Goal: Task Accomplishment & Management: Complete application form

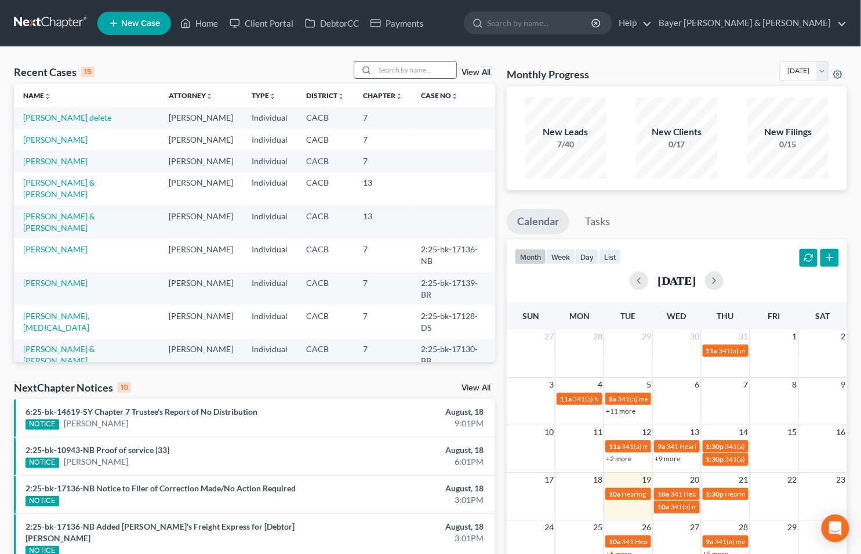
click at [402, 70] on input "search" at bounding box center [415, 69] width 81 height 17
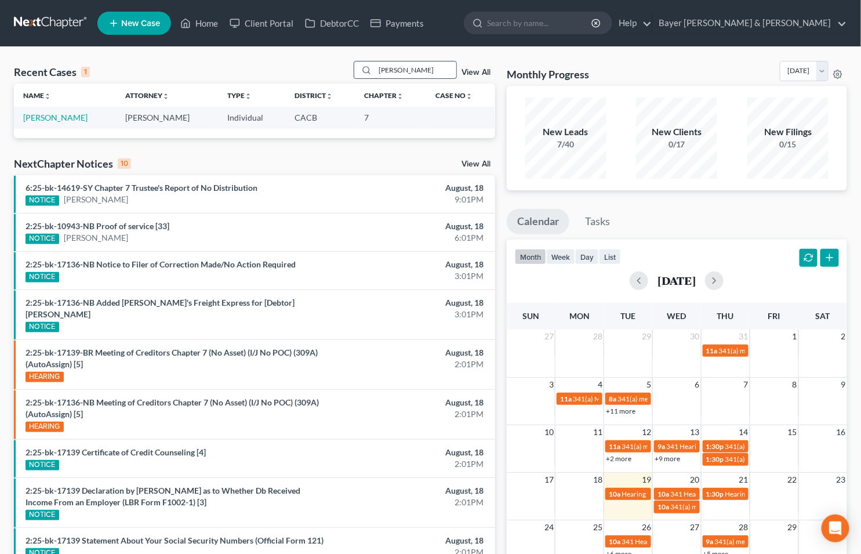
type input "[PERSON_NAME]"
click at [41, 118] on link "[PERSON_NAME]" at bounding box center [55, 118] width 64 height 10
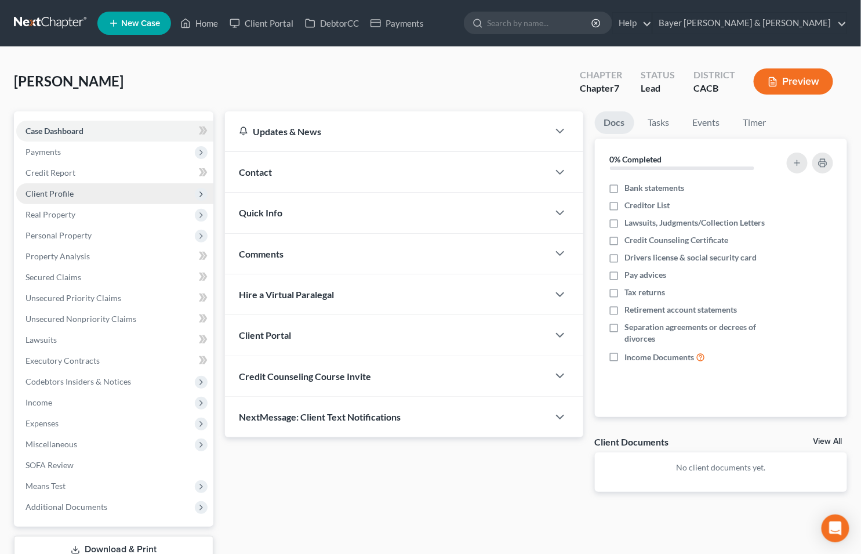
click at [50, 195] on span "Client Profile" at bounding box center [50, 193] width 48 height 10
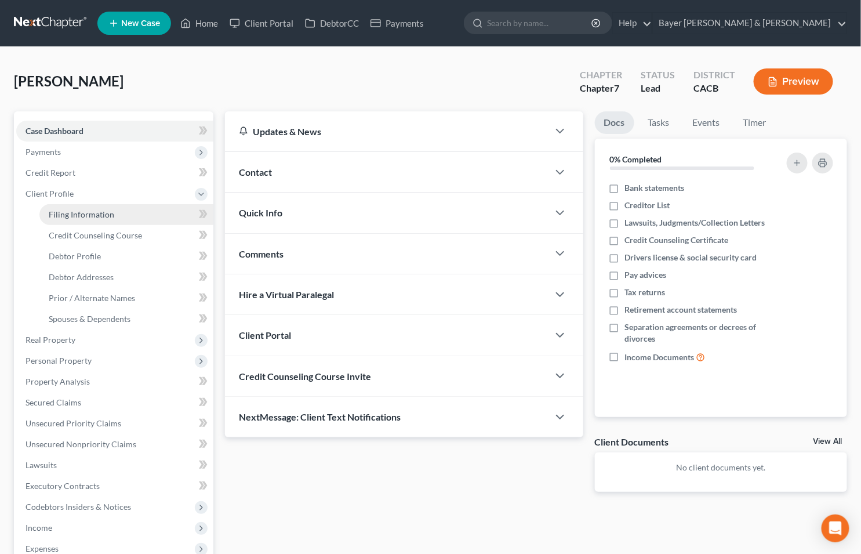
click at [63, 216] on span "Filing Information" at bounding box center [82, 214] width 66 height 10
select select "1"
select select "0"
select select "7"
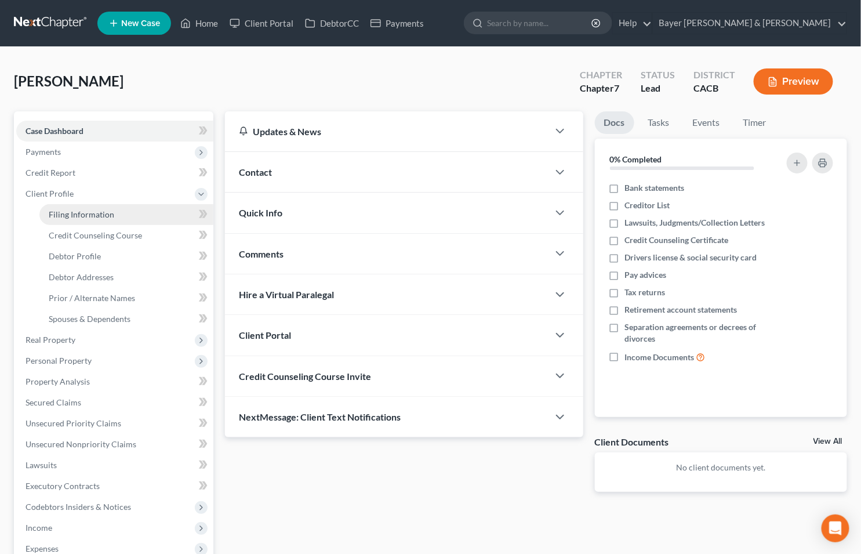
select select "1"
select select "4"
select select "0"
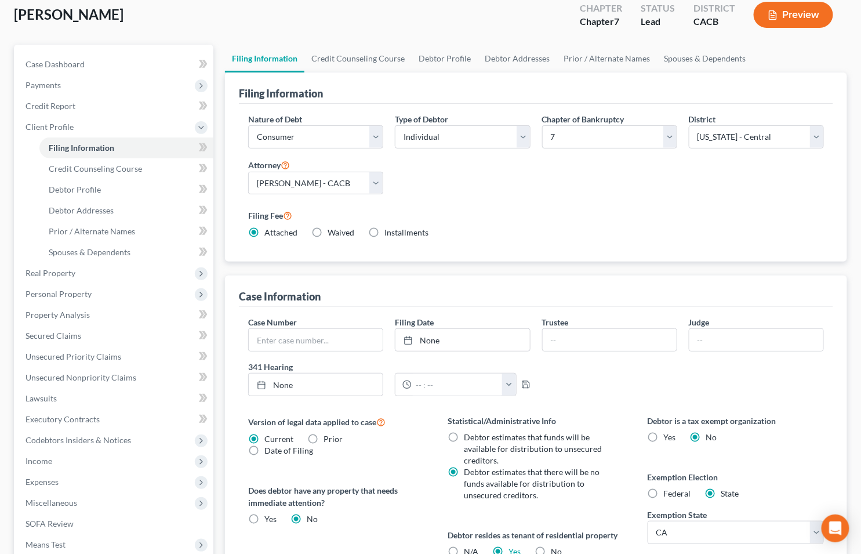
scroll to position [246, 0]
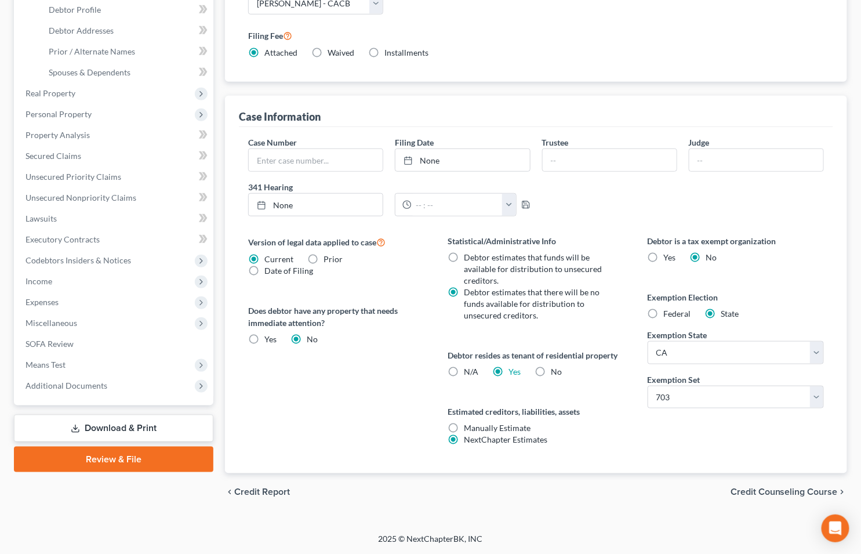
click at [773, 493] on span "Credit Counseling Course" at bounding box center [784, 491] width 107 height 9
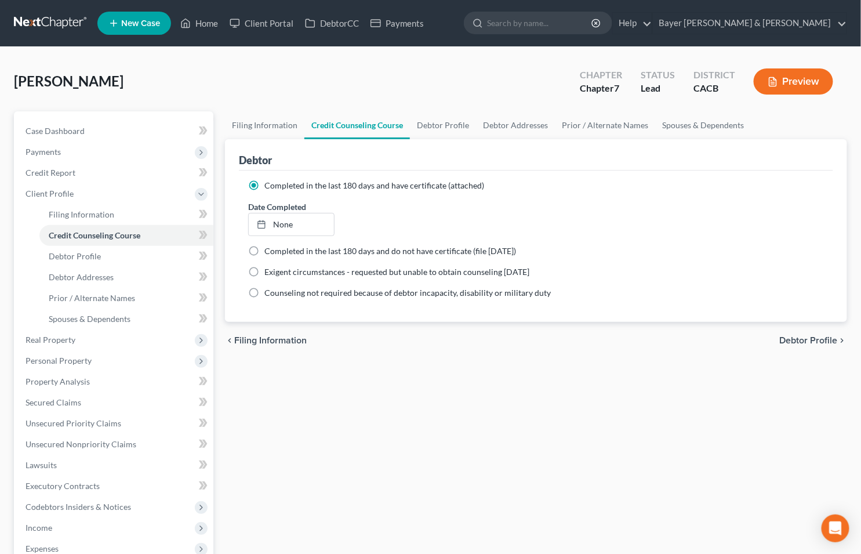
click at [375, 460] on div "Filing Information Credit Counseling Course Debtor Profile Debtor Addresses Pri…" at bounding box center [536, 414] width 634 height 607
click at [809, 338] on span "Debtor Profile" at bounding box center [809, 340] width 58 height 9
select select "0"
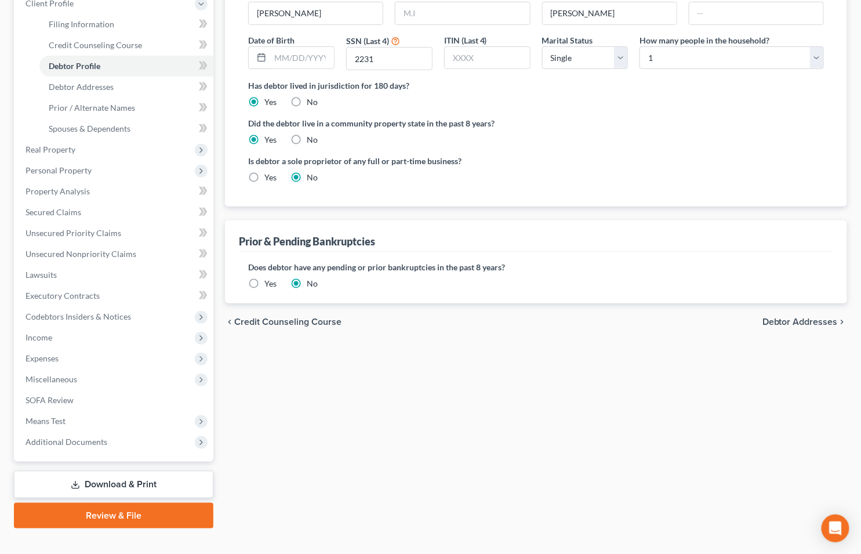
scroll to position [193, 0]
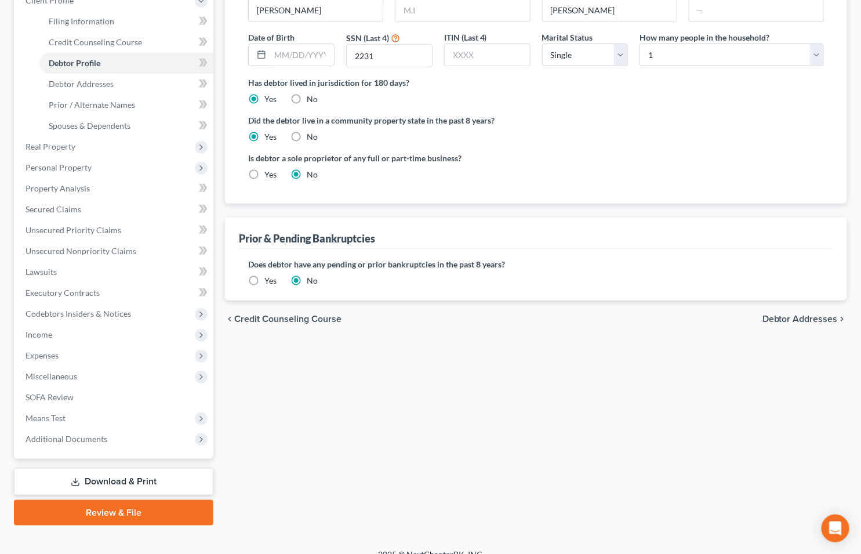
click at [787, 318] on span "Debtor Addresses" at bounding box center [800, 318] width 75 height 9
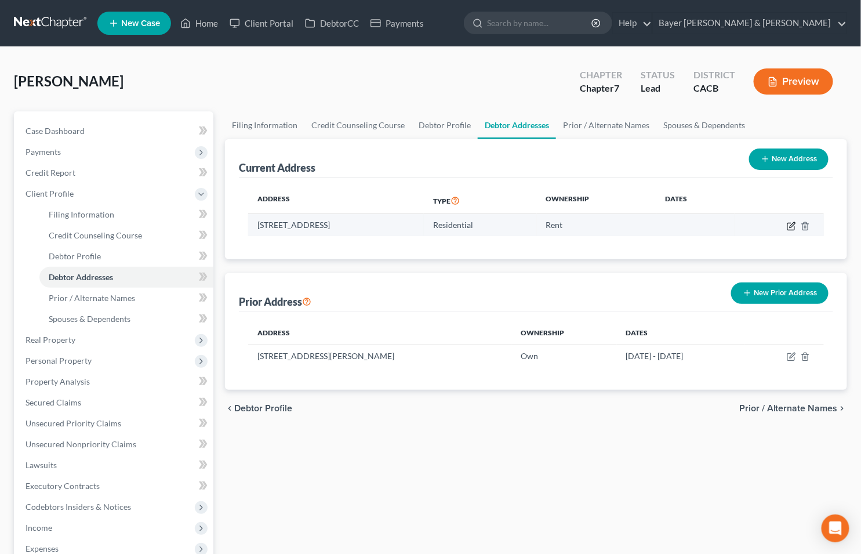
click at [795, 223] on icon "button" at bounding box center [792, 224] width 5 height 5
select select "4"
select select "0"
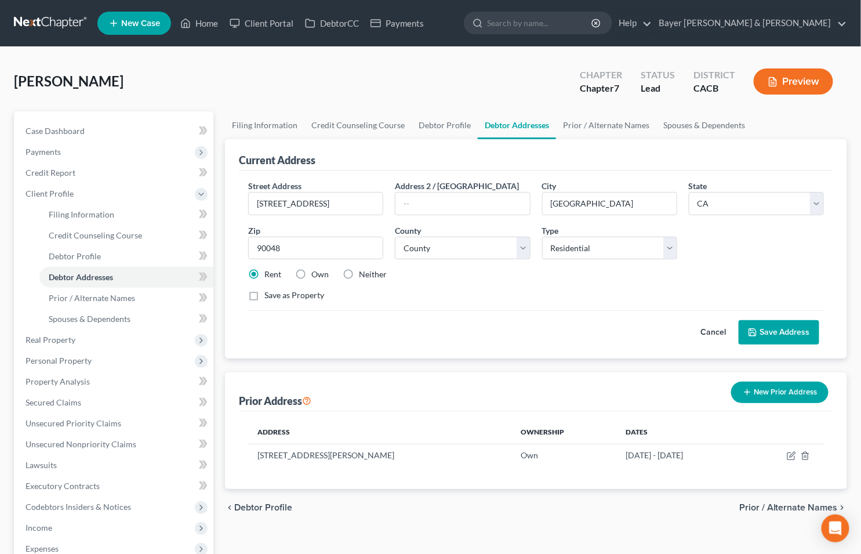
click at [771, 329] on button "Save Address" at bounding box center [779, 332] width 81 height 24
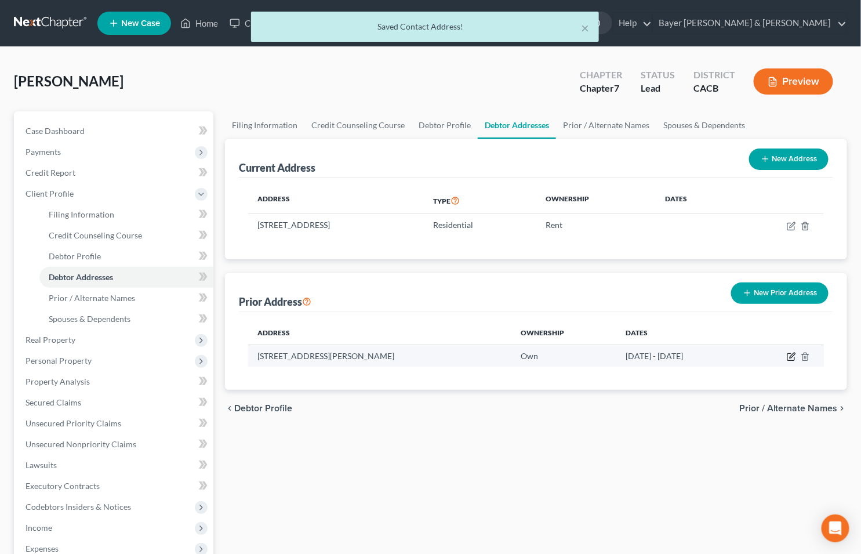
click at [793, 356] on icon "button" at bounding box center [792, 355] width 5 height 5
select select "4"
select select "18"
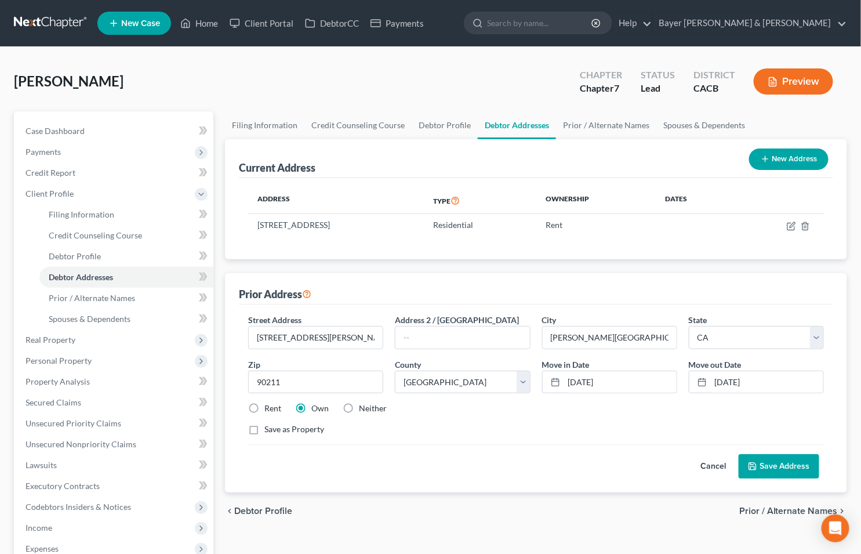
click at [777, 455] on button "Save Address" at bounding box center [779, 466] width 81 height 24
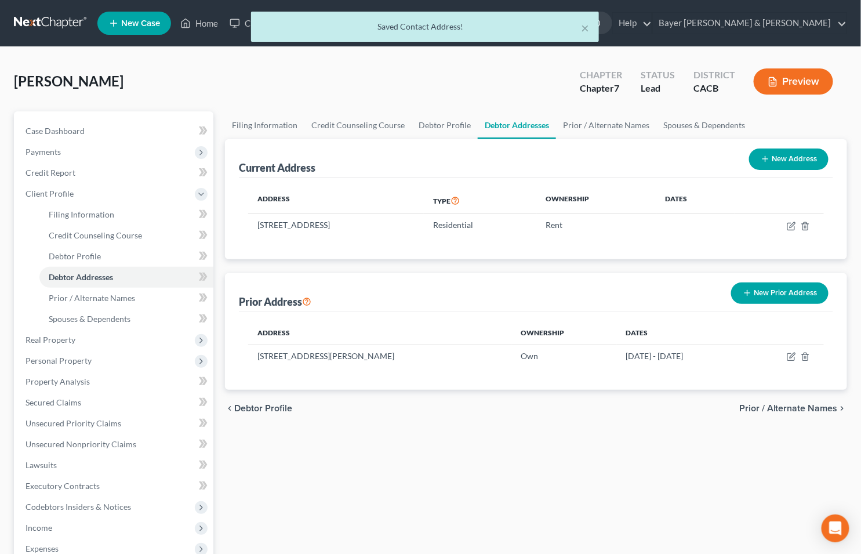
click at [776, 406] on span "Prior / Alternate Names" at bounding box center [788, 408] width 99 height 9
